Goal: Navigation & Orientation: Find specific page/section

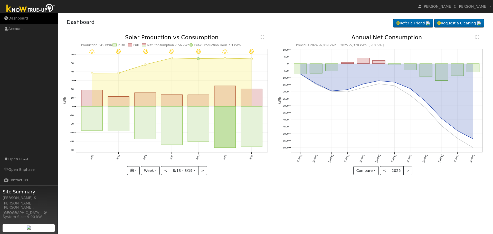
drag, startPoint x: 0, startPoint y: 0, endPoint x: 14, endPoint y: 16, distance: 21.8
click at [14, 16] on link "Dashboard" at bounding box center [29, 18] width 58 height 11
drag, startPoint x: 14, startPoint y: 16, endPoint x: 24, endPoint y: 15, distance: 9.8
click at [14, 16] on link "Dashboard" at bounding box center [29, 18] width 58 height 11
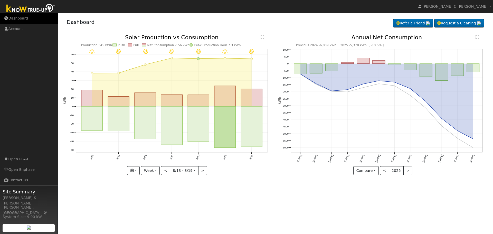
click at [13, 20] on link "Dashboard" at bounding box center [29, 18] width 58 height 11
click at [20, 18] on link "Dashboard" at bounding box center [29, 18] width 58 height 11
